Goal: Information Seeking & Learning: Learn about a topic

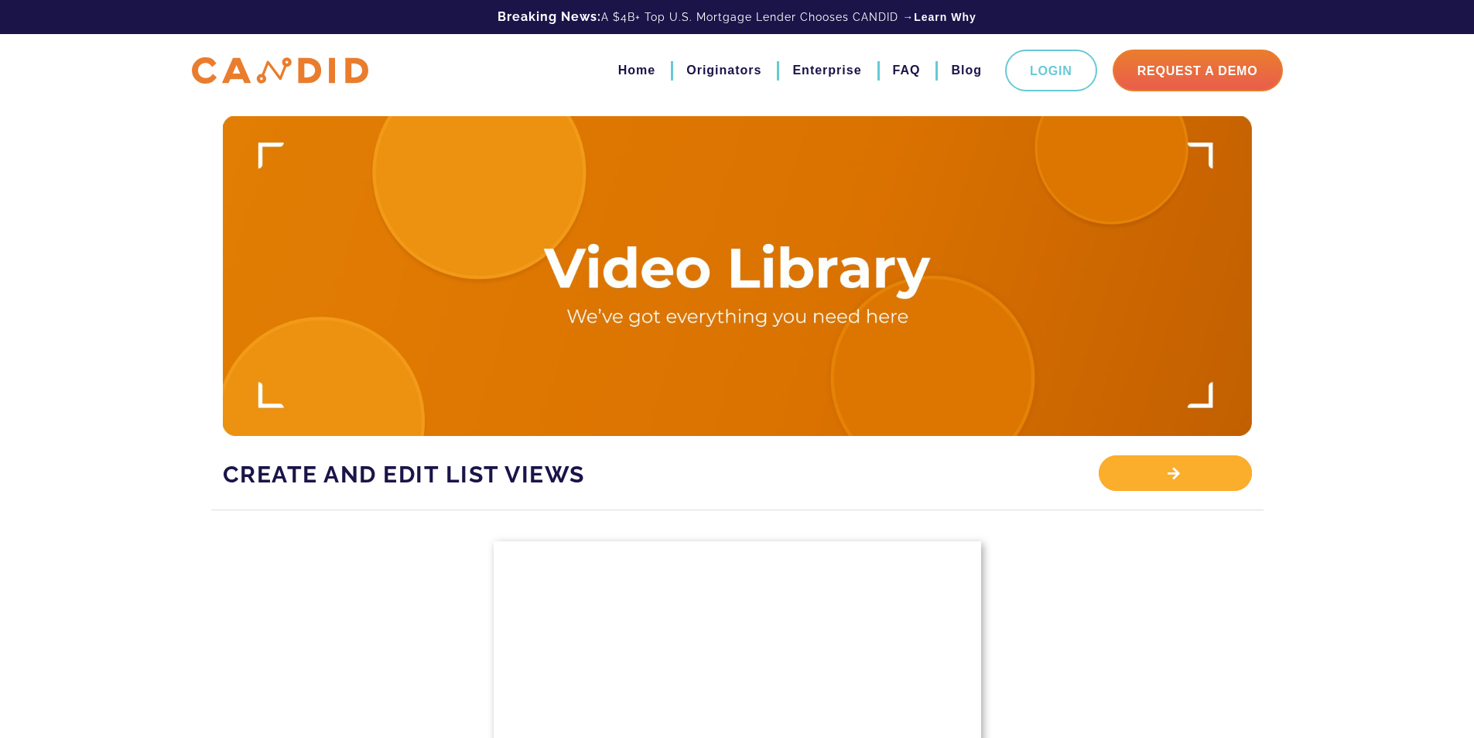
click at [1218, 474] on div "View Library" at bounding box center [1175, 473] width 152 height 36
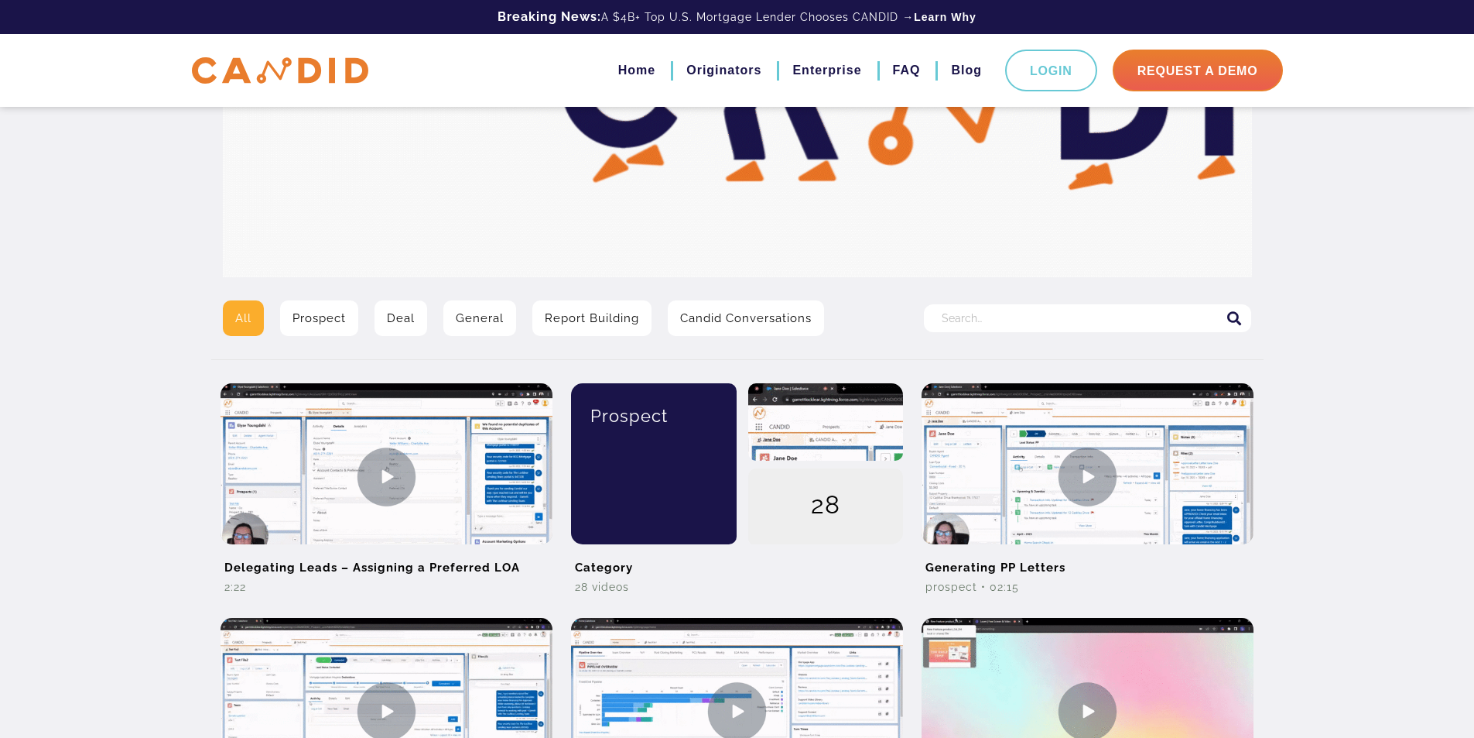
scroll to position [155, 0]
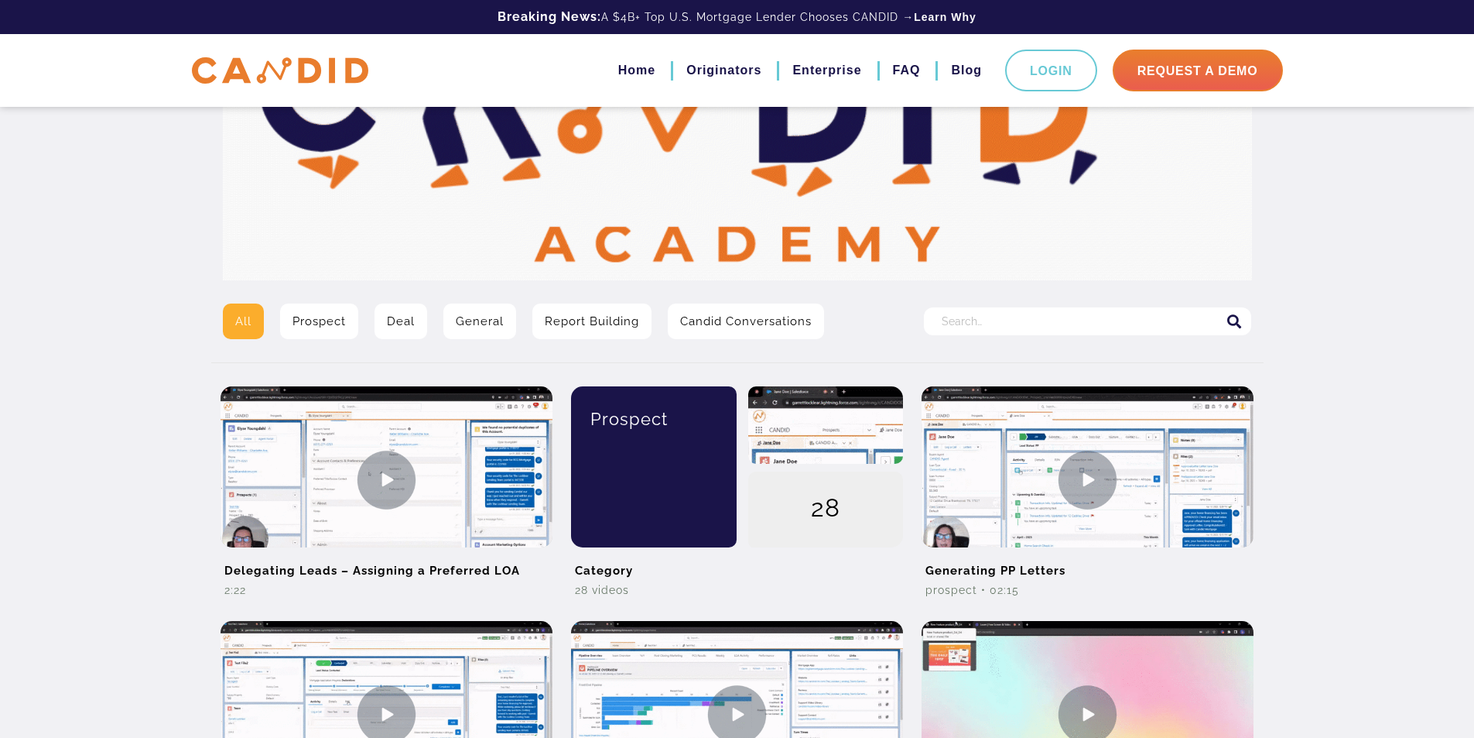
click at [1049, 310] on input "Search for:" at bounding box center [1087, 321] width 327 height 28
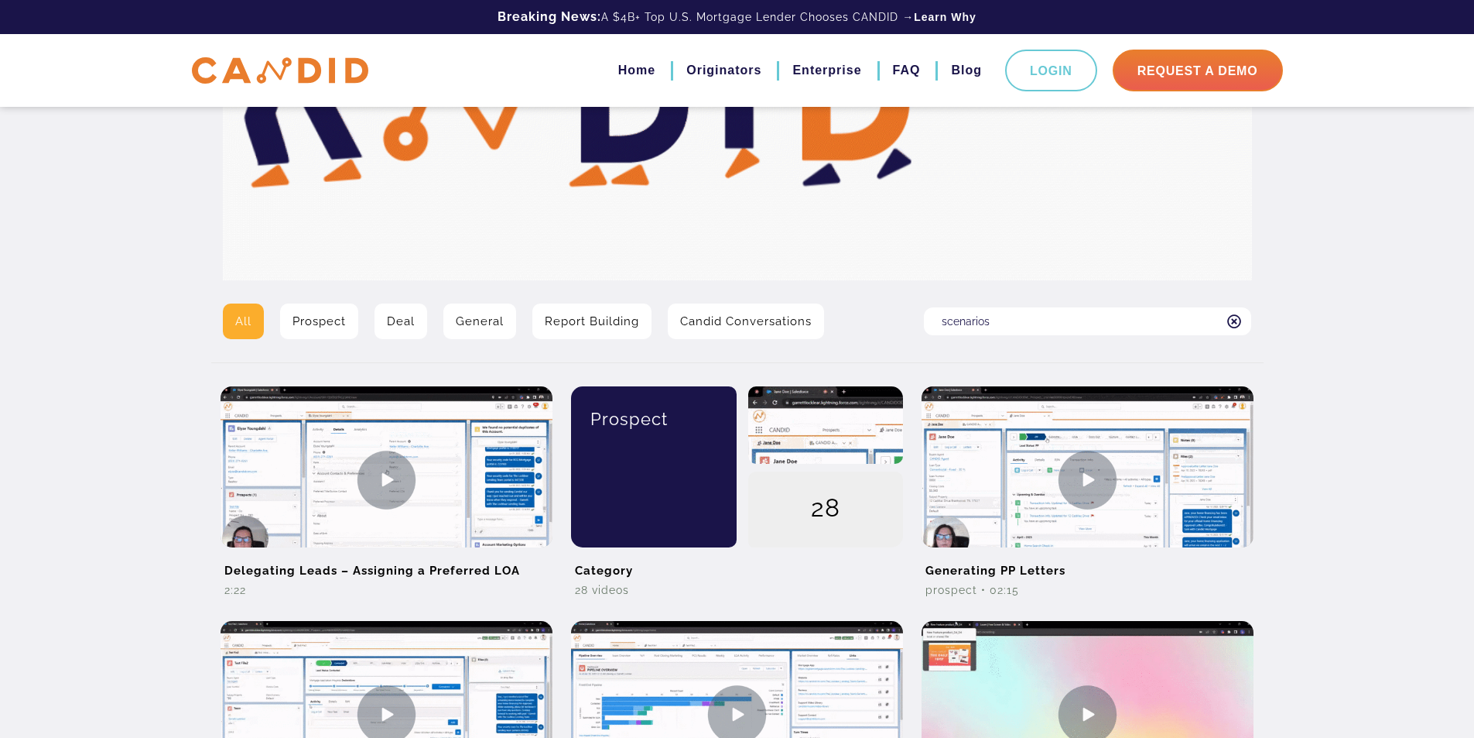
type input "scenarios"
